Goal: Information Seeking & Learning: Compare options

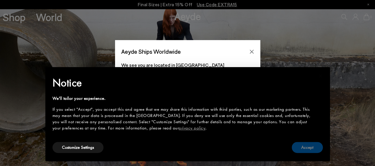
click at [304, 149] on button "Accept" at bounding box center [307, 147] width 31 height 11
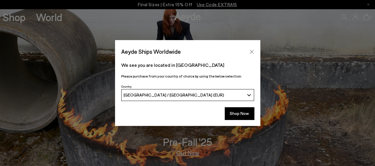
click at [253, 51] on icon "Close" at bounding box center [252, 52] width 4 height 4
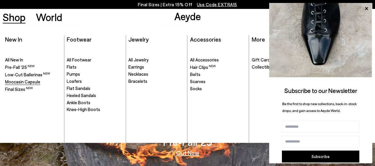
click at [20, 83] on span "Moccasin Capsule" at bounding box center [22, 81] width 35 height 5
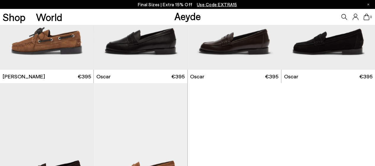
scroll to position [682, 0]
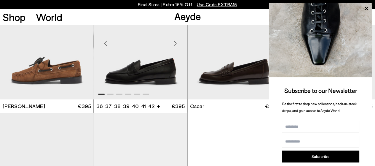
click at [171, 80] on img "1 / 6" at bounding box center [141, 41] width 94 height 118
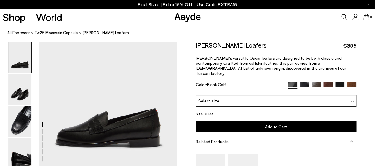
click at [304, 82] on img at bounding box center [304, 86] width 9 height 9
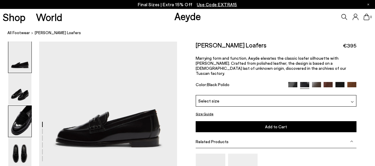
click at [24, 121] on img at bounding box center [19, 121] width 23 height 31
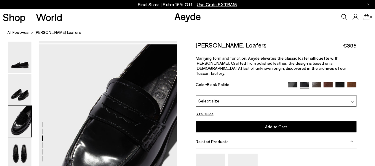
scroll to position [311, 0]
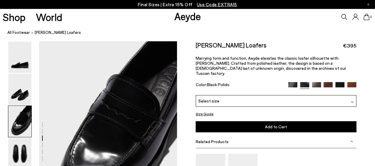
click at [297, 82] on img at bounding box center [292, 86] width 9 height 9
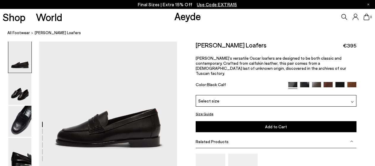
click at [13, 126] on img at bounding box center [19, 121] width 23 height 31
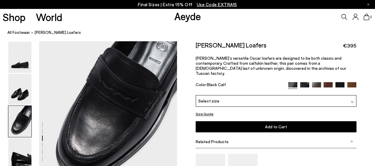
scroll to position [370, 0]
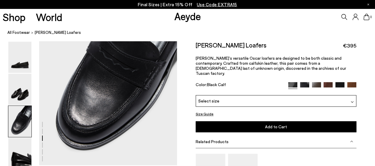
click at [317, 82] on img at bounding box center [316, 86] width 9 height 9
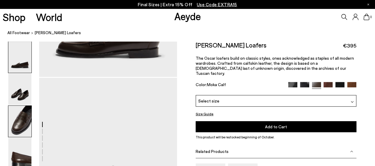
click at [23, 128] on img at bounding box center [19, 121] width 23 height 31
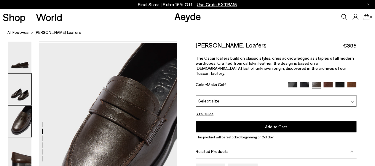
scroll to position [311, 0]
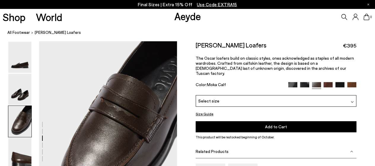
drag, startPoint x: 328, startPoint y: 80, endPoint x: 317, endPoint y: 84, distance: 11.6
click at [328, 82] on img at bounding box center [328, 86] width 9 height 9
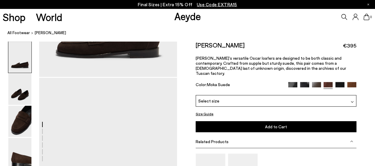
scroll to position [178, 0]
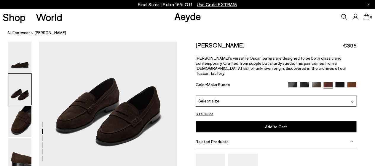
click at [340, 82] on img at bounding box center [340, 86] width 9 height 9
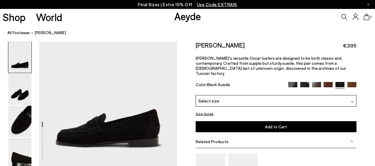
click at [351, 82] on img at bounding box center [351, 86] width 9 height 9
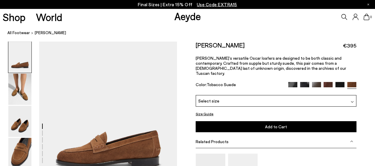
scroll to position [59, 0]
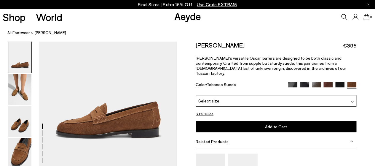
click at [297, 82] on img at bounding box center [292, 86] width 9 height 9
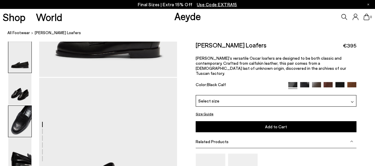
click at [12, 123] on img at bounding box center [19, 121] width 23 height 31
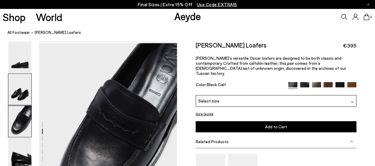
scroll to position [311, 0]
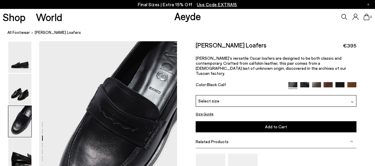
click at [303, 82] on img at bounding box center [304, 86] width 9 height 9
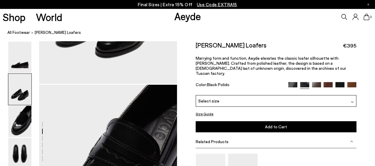
scroll to position [356, 0]
